Goal: Task Accomplishment & Management: Manage account settings

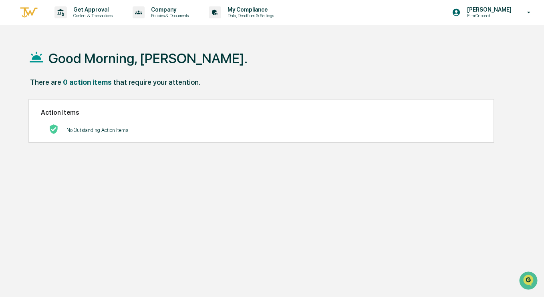
click at [89, 131] on p "No Outstanding Action Items" at bounding box center [97, 130] width 62 height 6
click at [238, 14] on p "Data, Deadlines & Settings" at bounding box center [249, 16] width 57 height 6
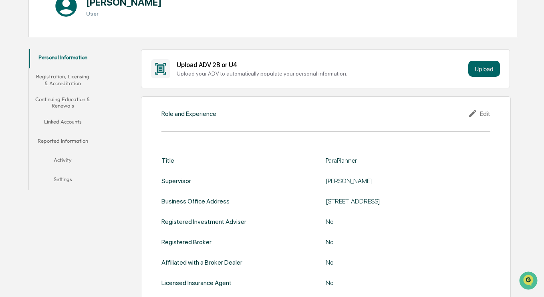
scroll to position [103, 0]
click at [67, 159] on button "Activity" at bounding box center [63, 162] width 68 height 19
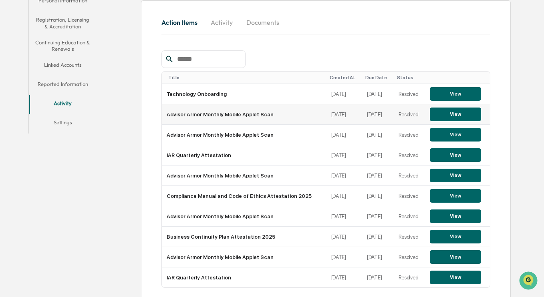
scroll to position [197, 0]
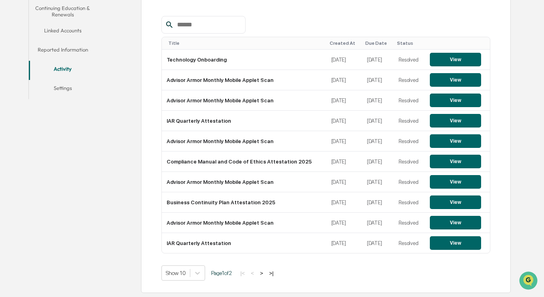
click at [264, 273] on button ">" at bounding box center [261, 273] width 8 height 7
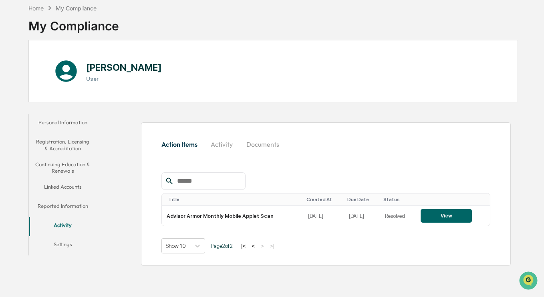
scroll to position [38, 0]
click at [38, 12] on div "Home My Compliance" at bounding box center [62, 8] width 68 height 9
click at [38, 10] on div "Home" at bounding box center [35, 8] width 15 height 7
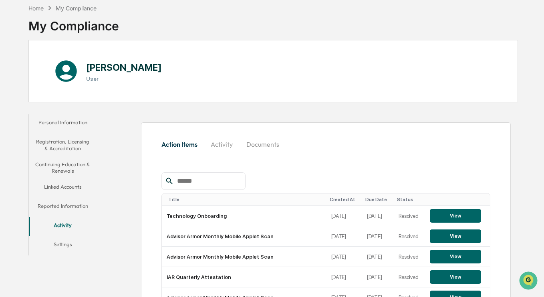
click at [118, 71] on h1 "[PERSON_NAME]" at bounding box center [124, 68] width 76 height 12
click at [92, 77] on h3 "User" at bounding box center [124, 79] width 76 height 6
click at [40, 9] on div "Home" at bounding box center [35, 8] width 15 height 7
click at [78, 124] on button "Personal Information" at bounding box center [63, 123] width 68 height 19
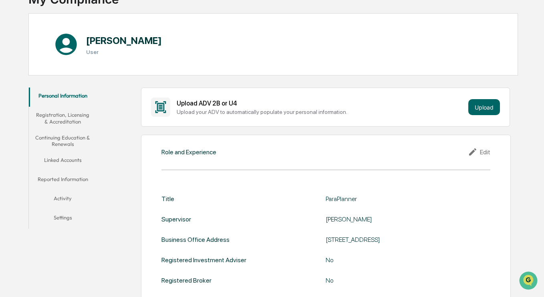
scroll to position [108, 0]
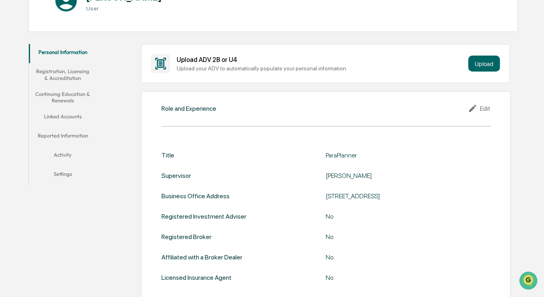
click at [482, 111] on div "Edit" at bounding box center [479, 109] width 22 height 10
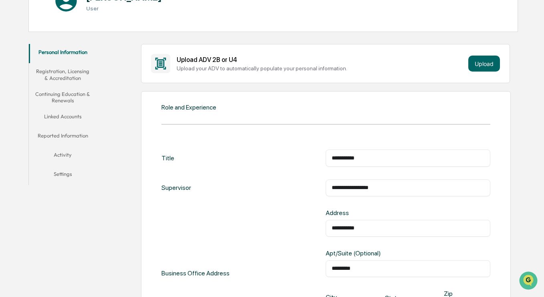
click at [393, 228] on input "**********" at bounding box center [407, 229] width 152 height 8
type input "*"
type input "**********"
click at [360, 266] on input "*********" at bounding box center [407, 269] width 152 height 8
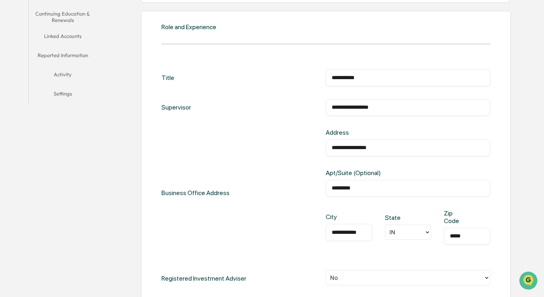
scroll to position [191, 0]
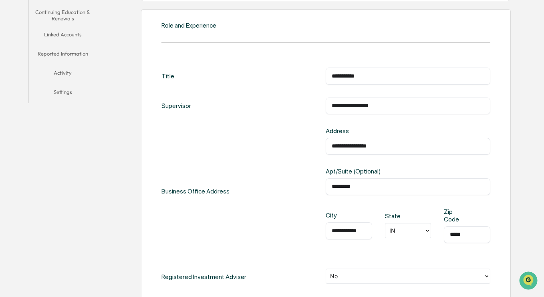
type input "*********"
click at [476, 238] on input "*****" at bounding box center [467, 235] width 34 height 8
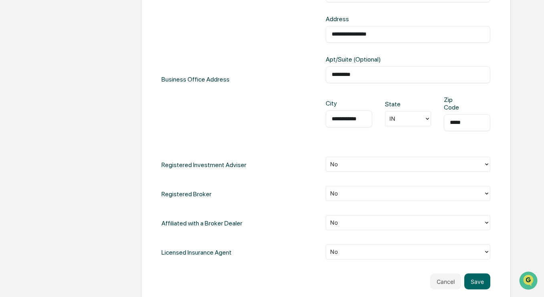
scroll to position [303, 0]
type input "*****"
click at [482, 283] on button "Save" at bounding box center [477, 281] width 26 height 16
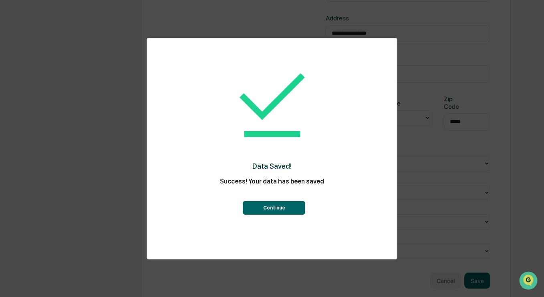
click at [278, 211] on button "Continue" at bounding box center [274, 208] width 62 height 14
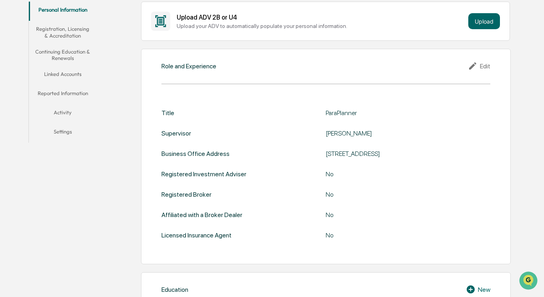
scroll to position [0, 0]
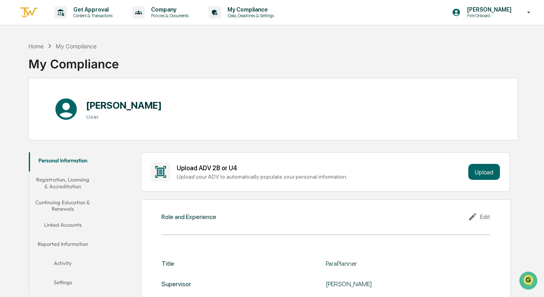
click at [70, 263] on button "Activity" at bounding box center [63, 264] width 68 height 19
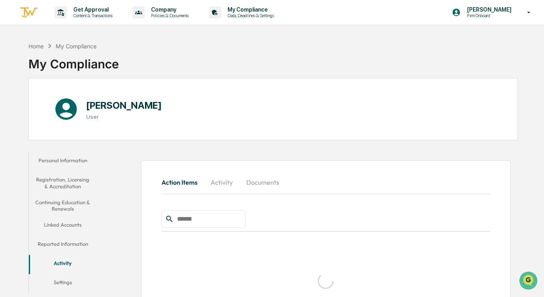
click at [70, 263] on button "Activity" at bounding box center [63, 264] width 68 height 19
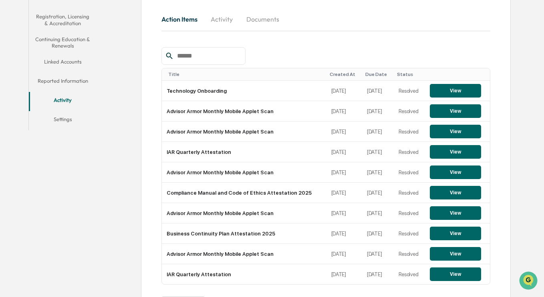
scroll to position [197, 0]
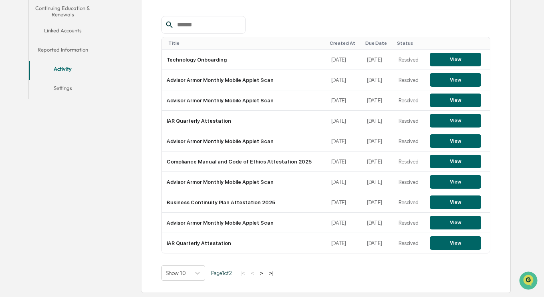
click at [265, 275] on button ">" at bounding box center [261, 273] width 8 height 7
